Goal: Task Accomplishment & Management: Manage account settings

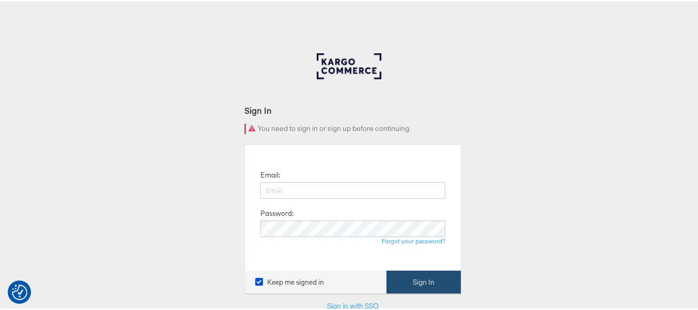
type input "[EMAIL_ADDRESS][PERSON_NAME][DOMAIN_NAME]"
click at [433, 269] on button "Sign In" at bounding box center [424, 280] width 74 height 23
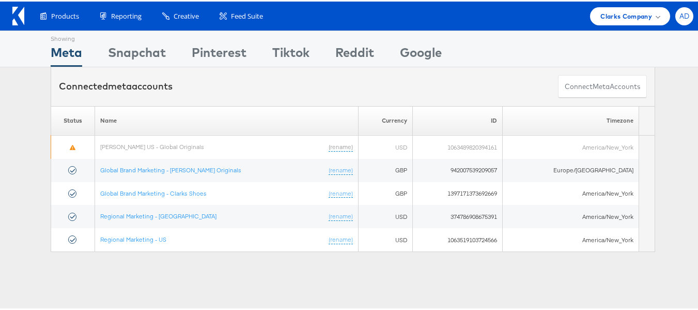
click at [680, 15] on span "AD" at bounding box center [685, 14] width 10 height 7
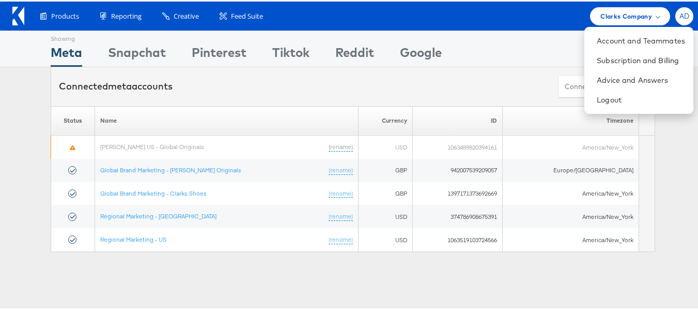
click at [680, 15] on span "AD" at bounding box center [685, 14] width 10 height 7
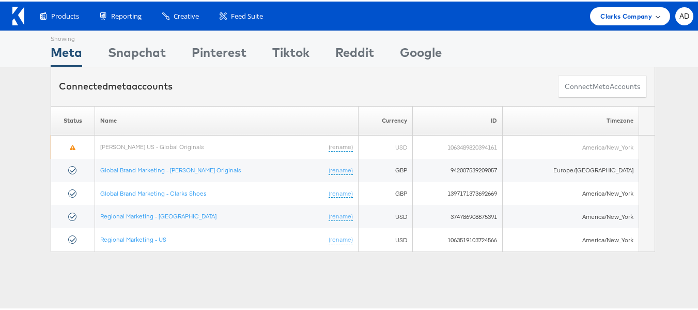
click at [615, 20] on span "Clarks Company" at bounding box center [627, 14] width 52 height 11
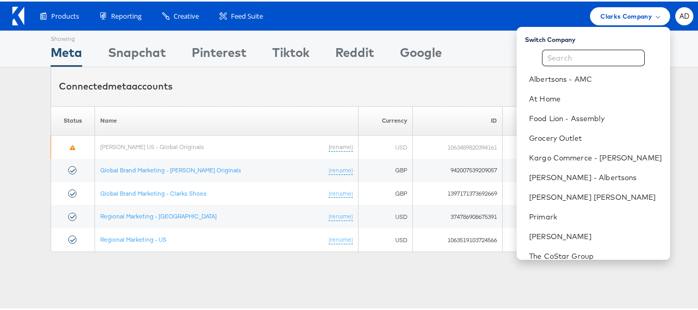
click at [462, 82] on div "Connected meta accounts Connect meta Accounts" at bounding box center [353, 85] width 605 height 39
